Goal: Obtain resource: Download file/media

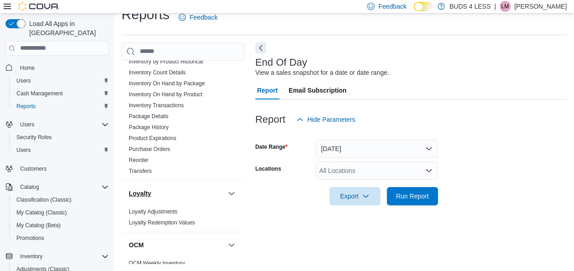
scroll to position [320, 0]
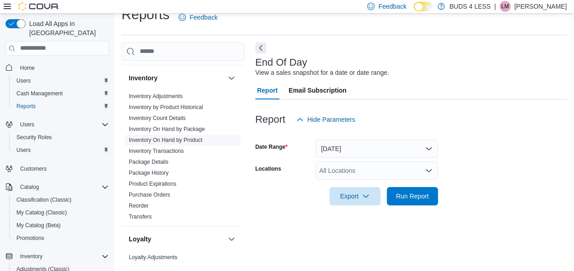
click at [183, 137] on link "Inventory On Hand by Product" at bounding box center [165, 140] width 73 height 6
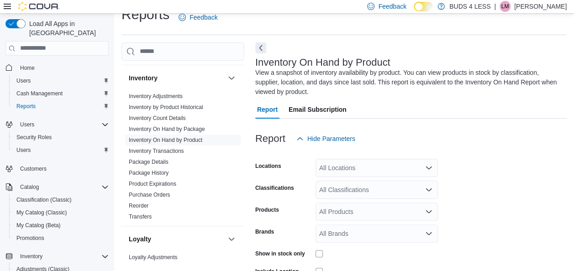
scroll to position [40, 0]
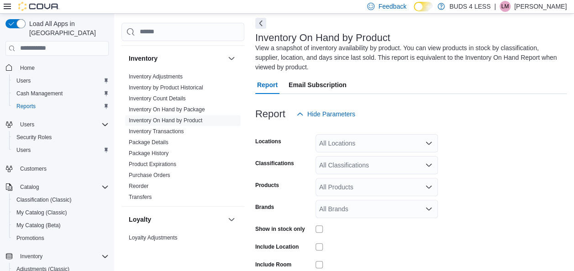
click at [364, 151] on div "All Locations" at bounding box center [376, 143] width 122 height 18
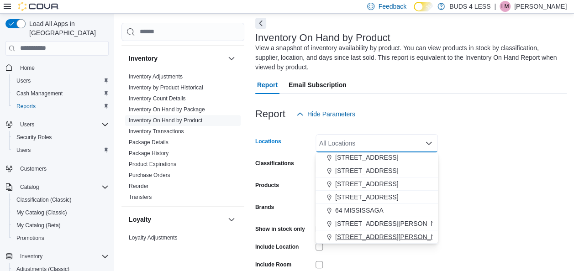
click at [362, 235] on span "[STREET_ADDRESS][PERSON_NAME]" at bounding box center [393, 236] width 116 height 9
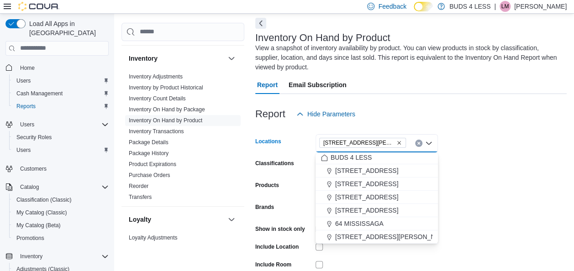
scroll to position [1, 0]
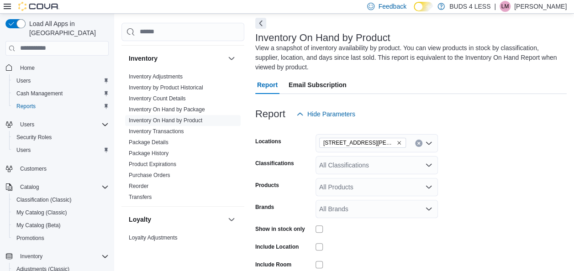
click at [452, 199] on form "Locations [STREET_ADDRESS][PERSON_NAME]-E Classifications All Classifications P…" at bounding box center [410, 219] width 311 height 192
click at [388, 168] on div "All Classifications" at bounding box center [376, 165] width 122 height 18
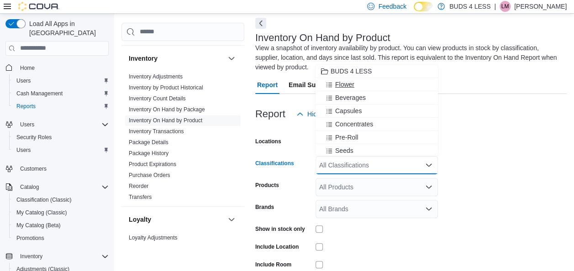
click at [366, 86] on div "Flower" at bounding box center [376, 84] width 111 height 9
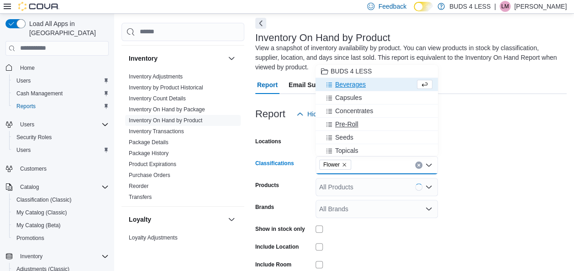
click at [382, 126] on div "Pre-Roll" at bounding box center [376, 124] width 111 height 9
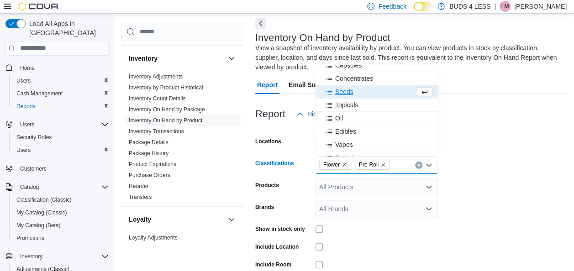
scroll to position [46, 0]
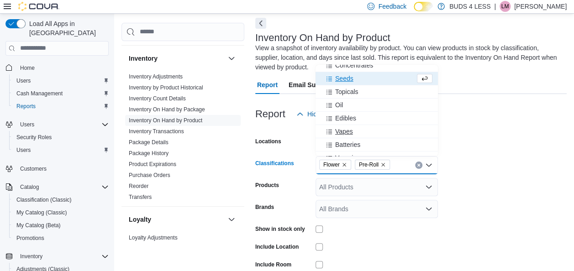
click at [372, 132] on div "Vapes" at bounding box center [376, 131] width 111 height 9
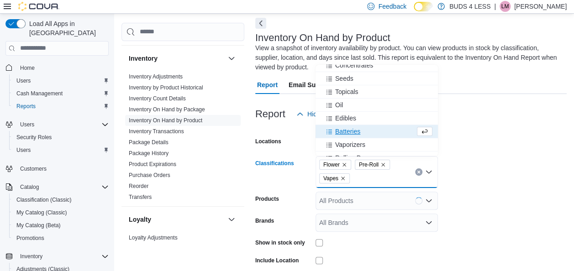
click at [473, 158] on form "Locations [STREET_ADDRESS][PERSON_NAME]-E Classifications Flower Pre-Roll Vapes…" at bounding box center [410, 225] width 311 height 205
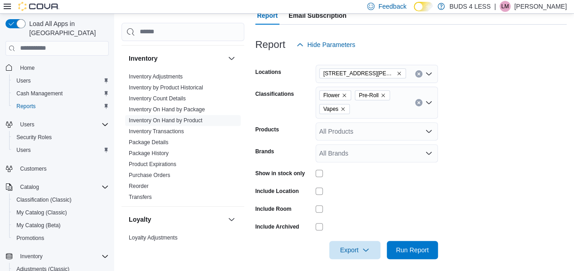
scroll to position [116, 0]
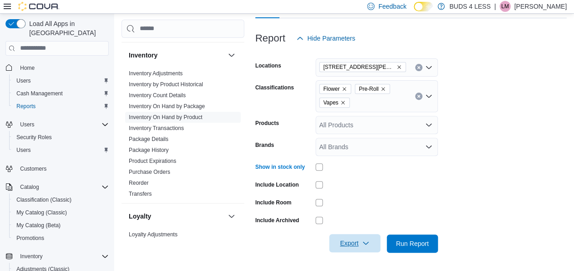
click at [367, 247] on span "Export" at bounding box center [355, 243] width 40 height 18
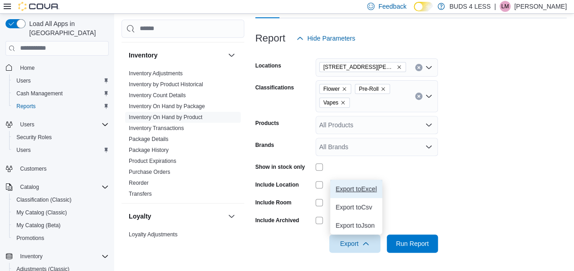
click at [370, 190] on span "Export to Excel" at bounding box center [355, 188] width 41 height 7
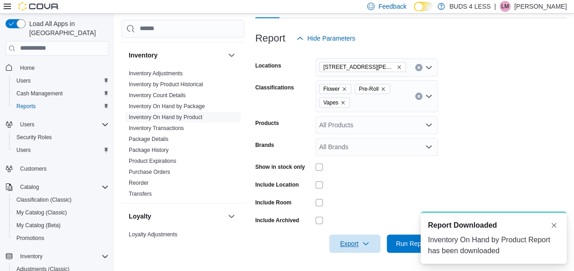
scroll to position [0, 0]
